Goal: Task Accomplishment & Management: Complete application form

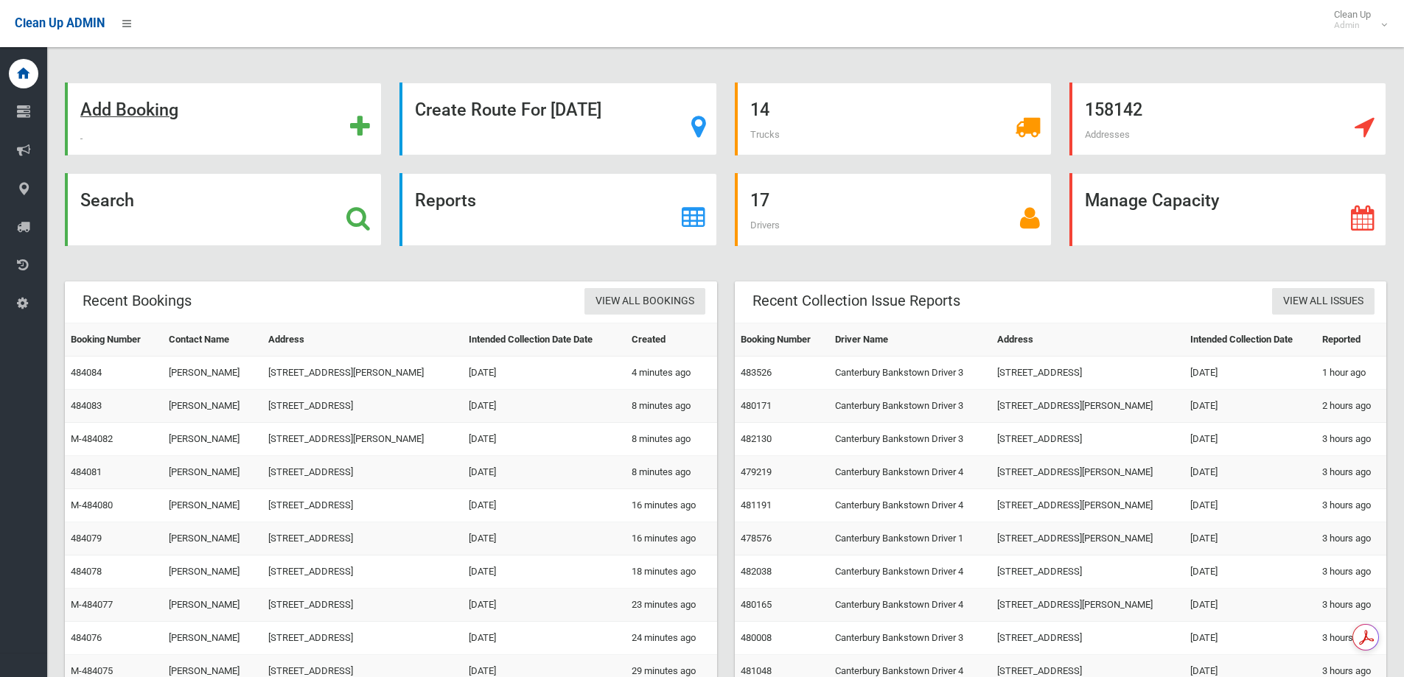
click at [200, 128] on div "Add Booking" at bounding box center [223, 119] width 317 height 73
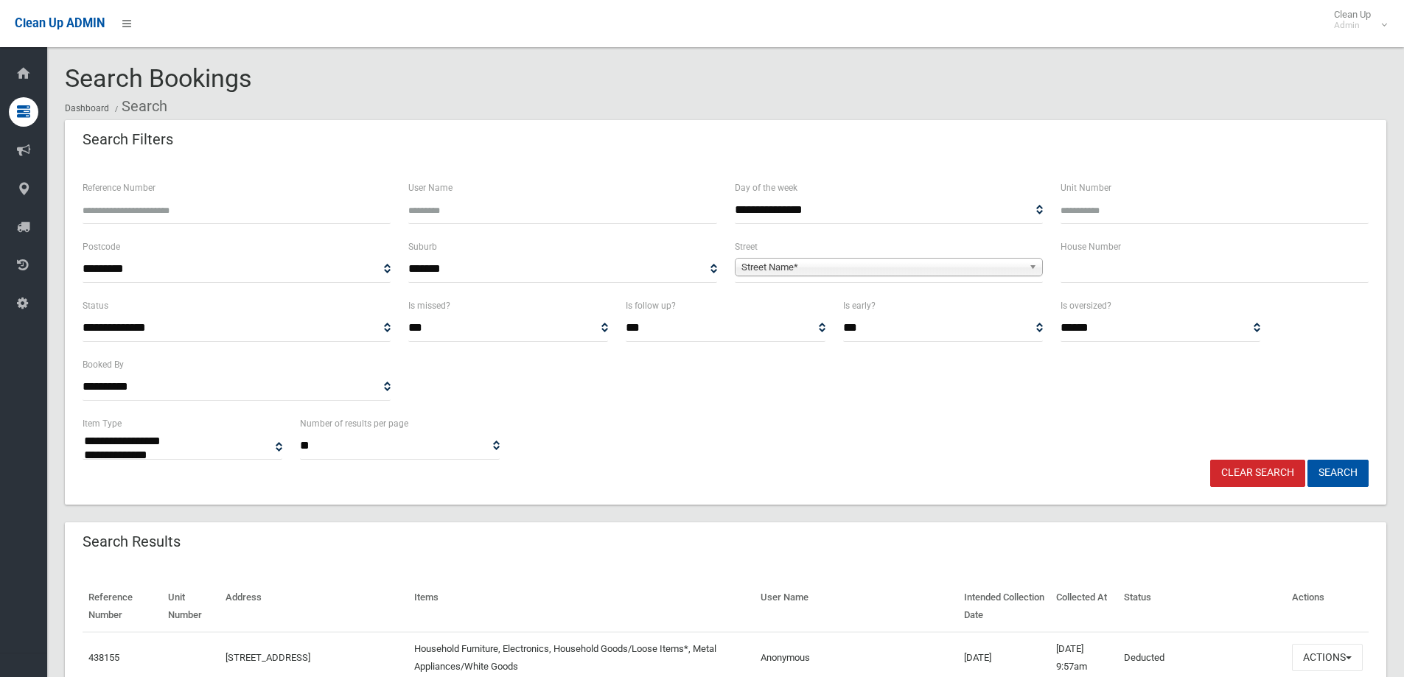
select select
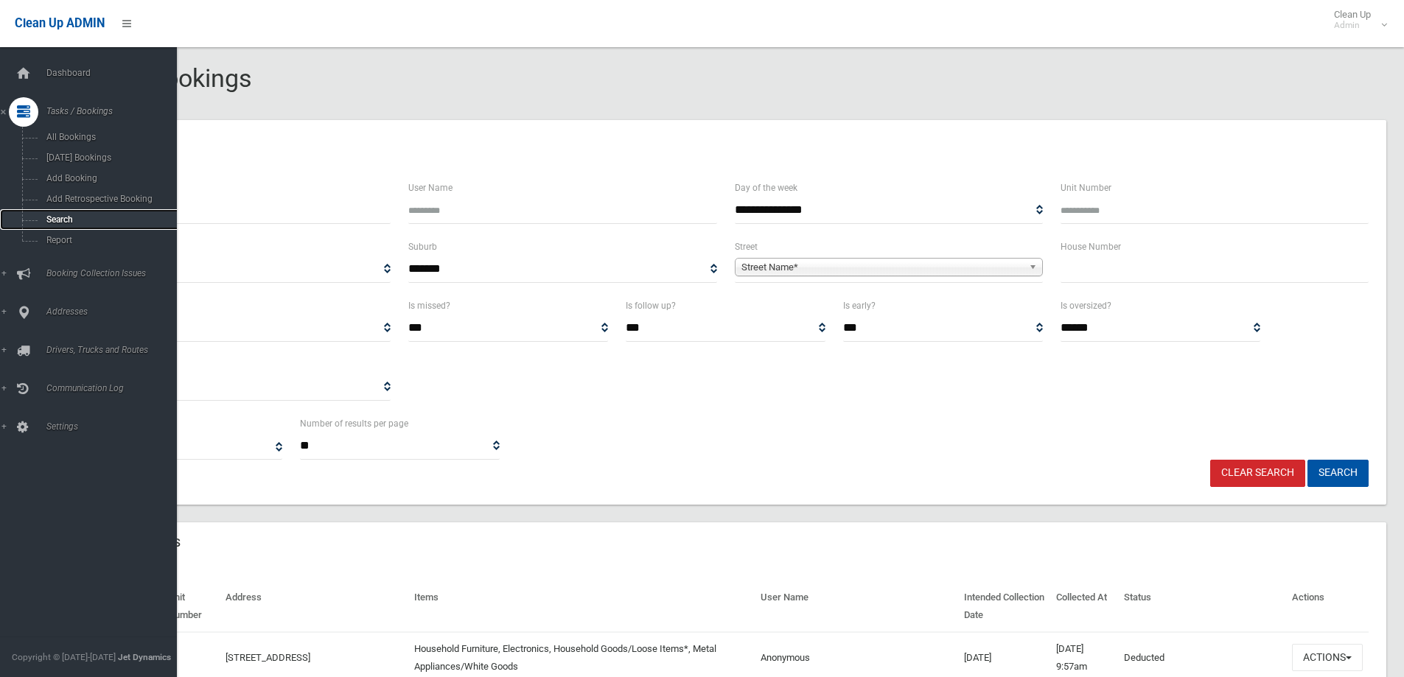
click at [85, 220] on span "Search" at bounding box center [108, 219] width 133 height 10
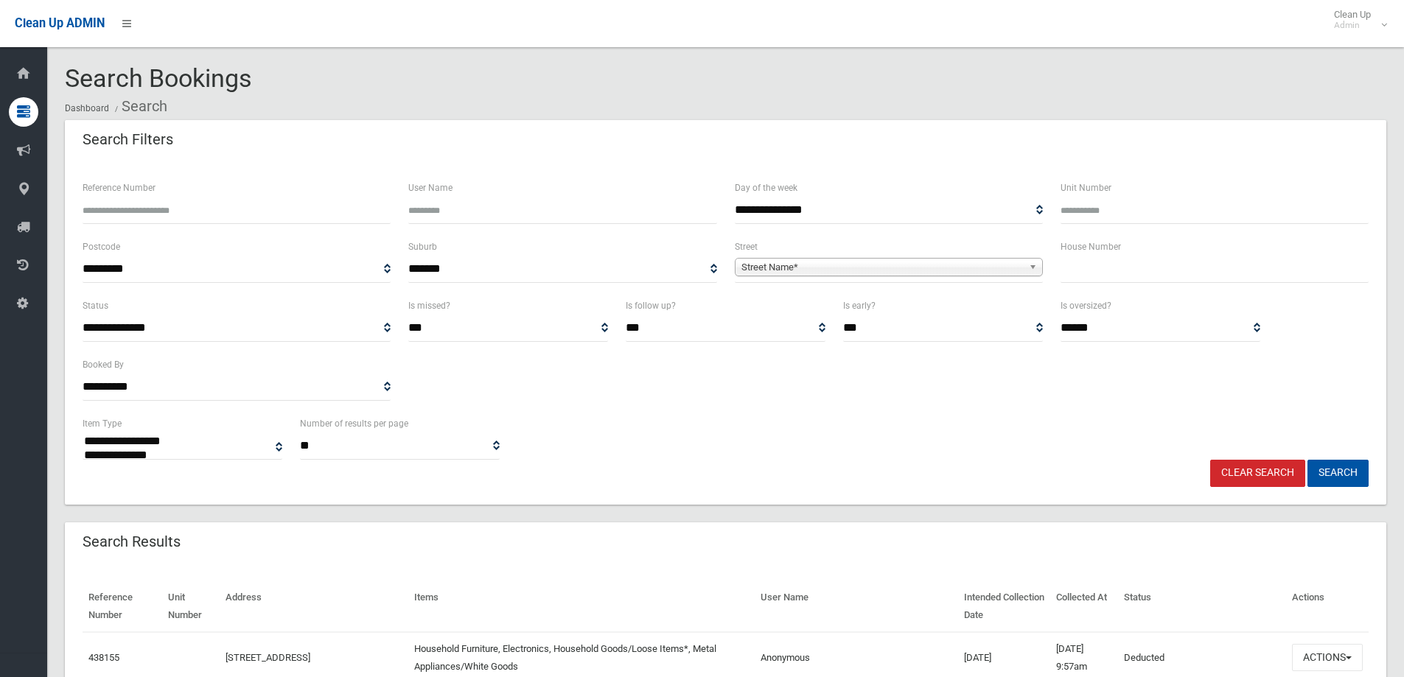
select select
